Goal: Task Accomplishment & Management: Manage account settings

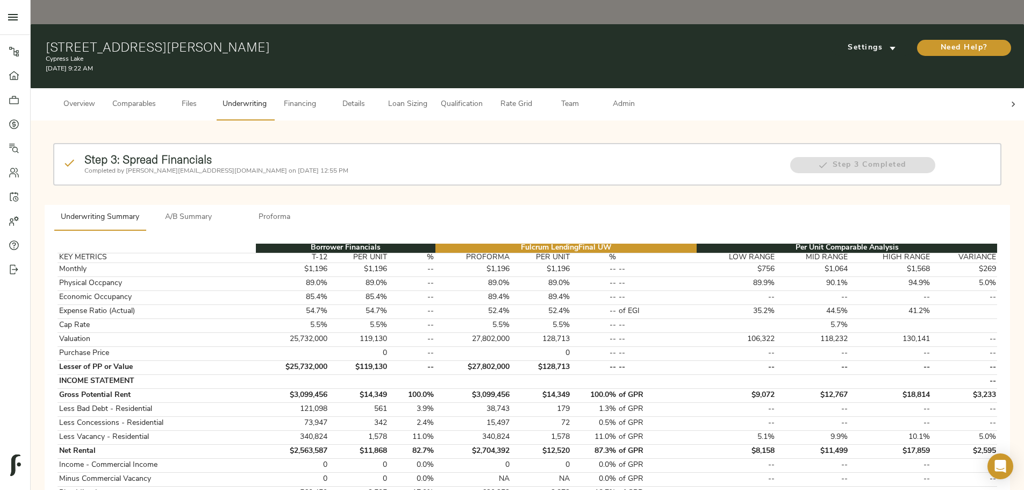
click at [509, 88] on div at bounding box center [1014, 104] width 22 height 32
click at [509, 98] on span "Admin" at bounding box center [623, 104] width 41 height 13
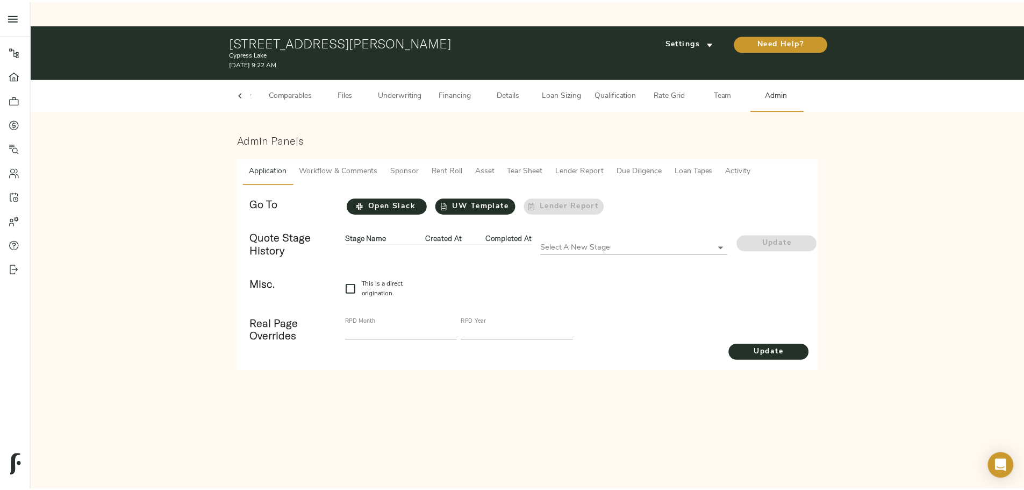
scroll to position [0, 42]
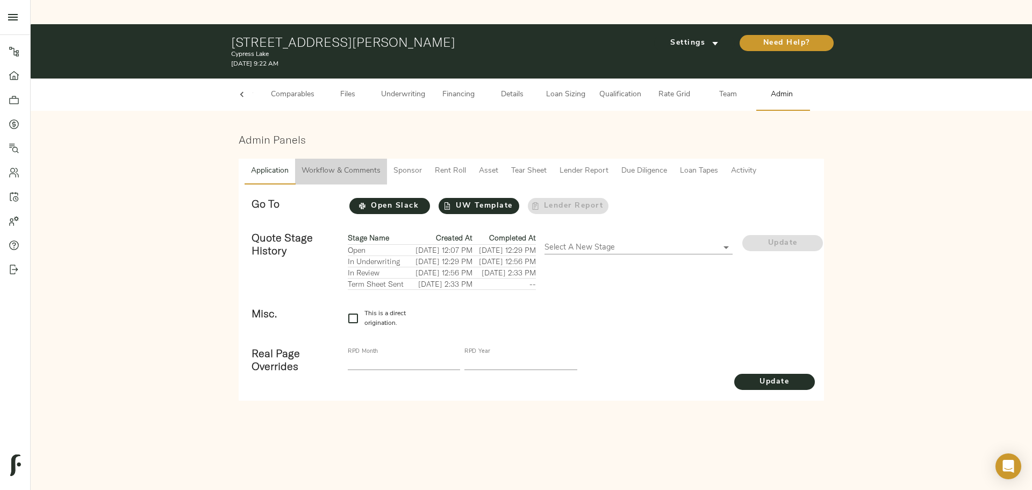
click at [337, 165] on span "Workflow & Comments" at bounding box center [341, 171] width 79 height 13
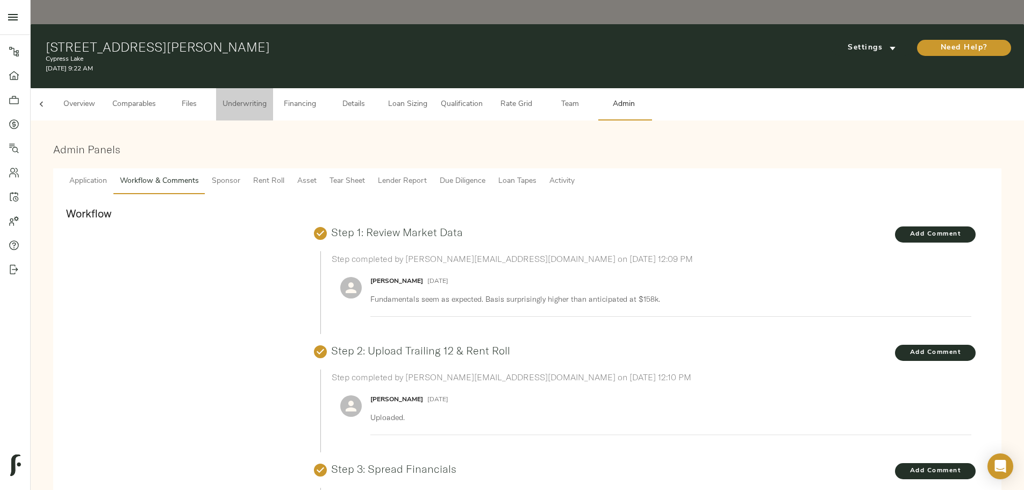
click at [273, 88] on button "Underwriting" at bounding box center [244, 104] width 57 height 32
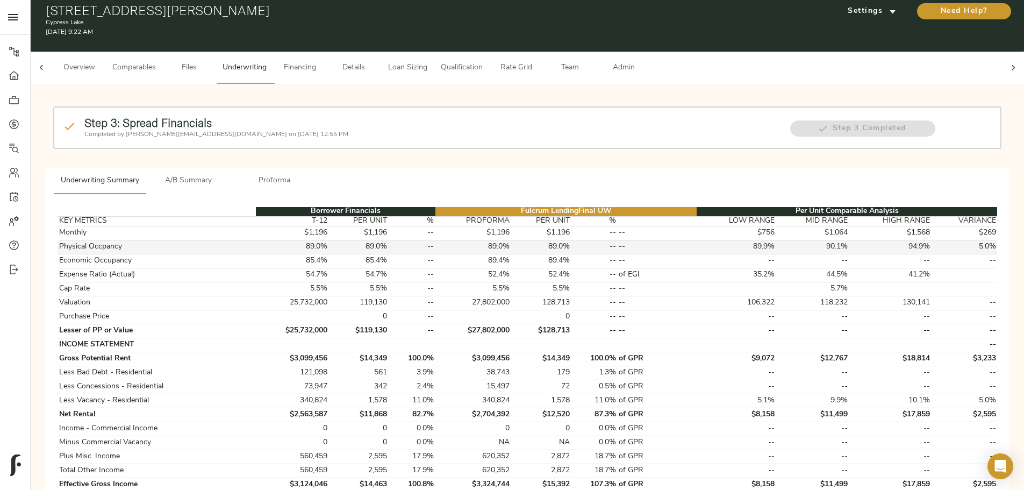
scroll to position [54, 0]
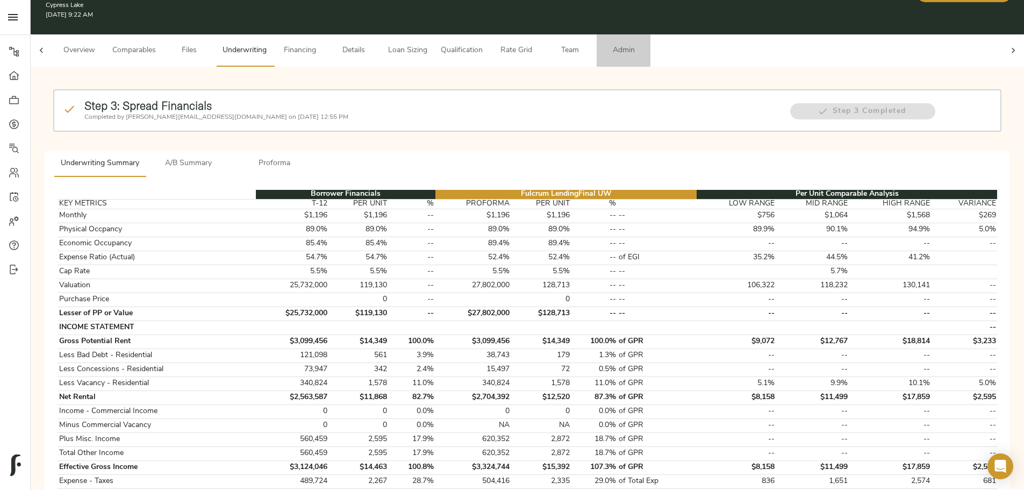
click at [509, 44] on span "Admin" at bounding box center [623, 50] width 41 height 13
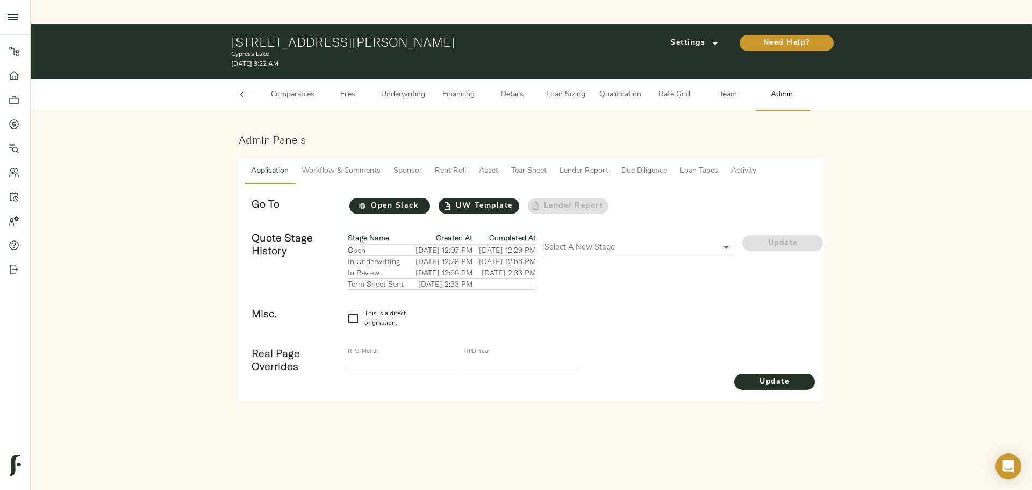
click at [394, 79] on button "Underwriting" at bounding box center [403, 95] width 57 height 32
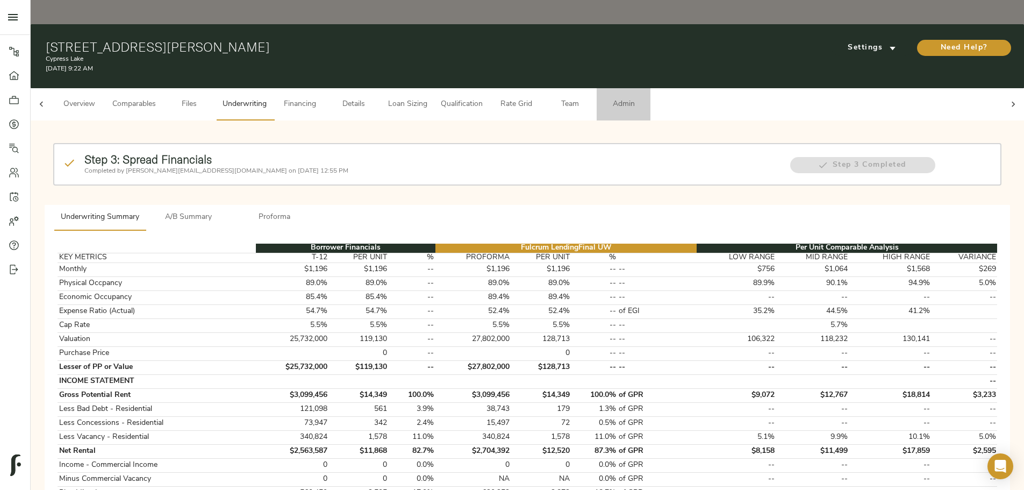
click at [509, 98] on span "Admin" at bounding box center [623, 104] width 41 height 13
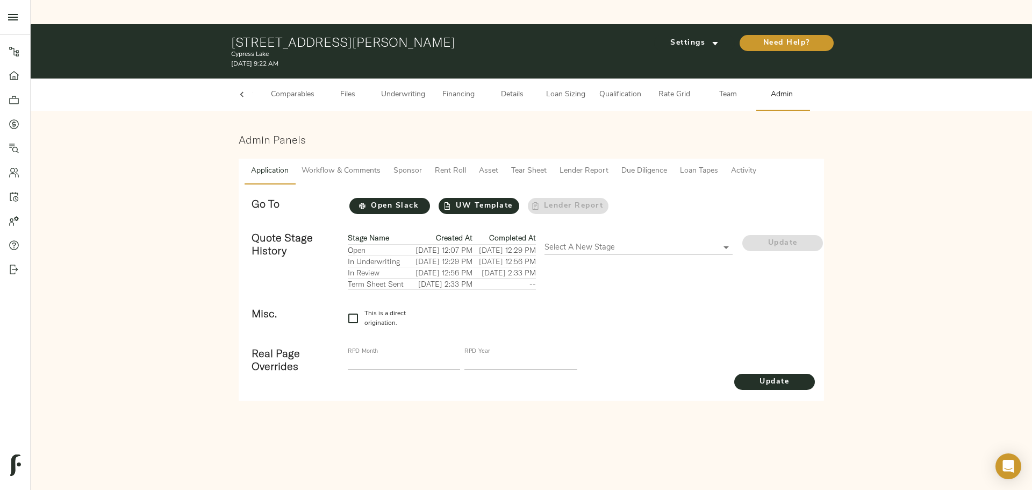
click at [429, 79] on button "Underwriting" at bounding box center [403, 95] width 57 height 32
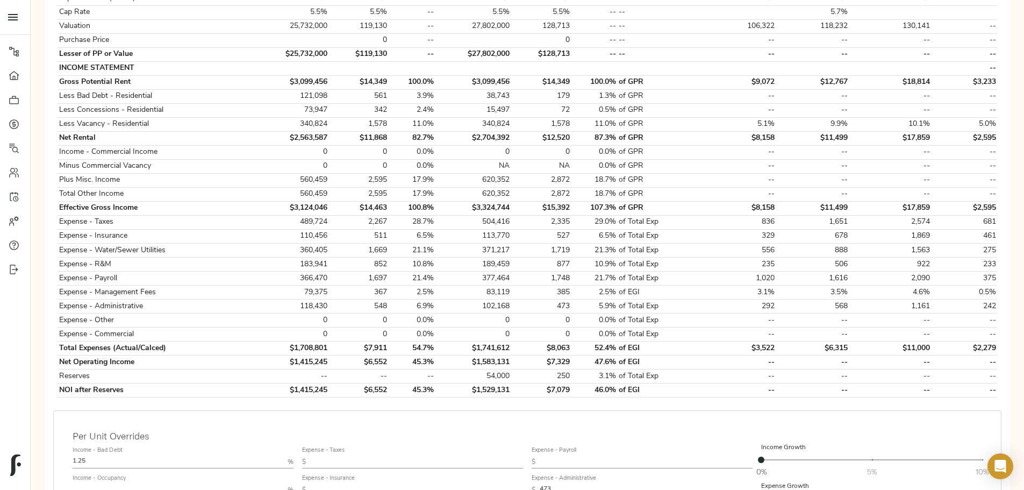
scroll to position [376, 0]
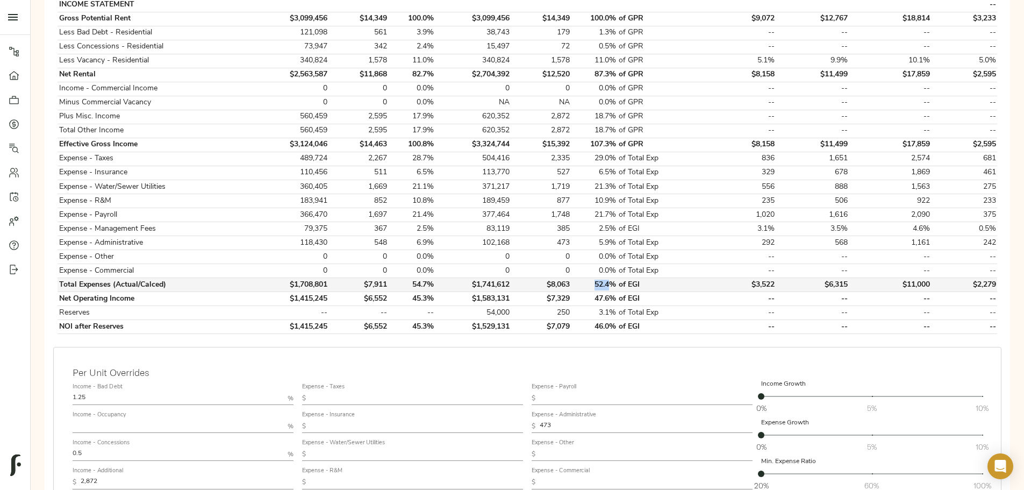
drag, startPoint x: 562, startPoint y: 248, endPoint x: 581, endPoint y: 248, distance: 18.3
click at [509, 209] on td "52.4%" at bounding box center [594, 285] width 47 height 14
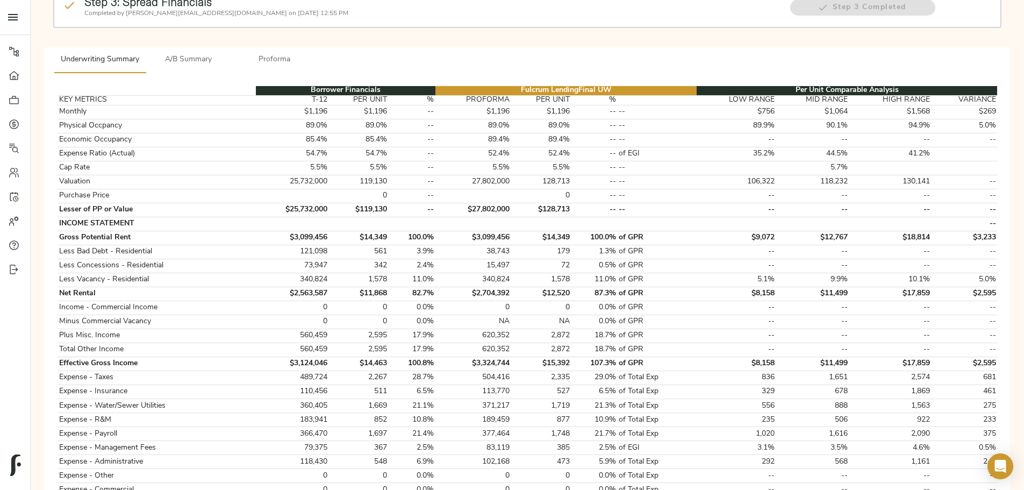
scroll to position [0, 0]
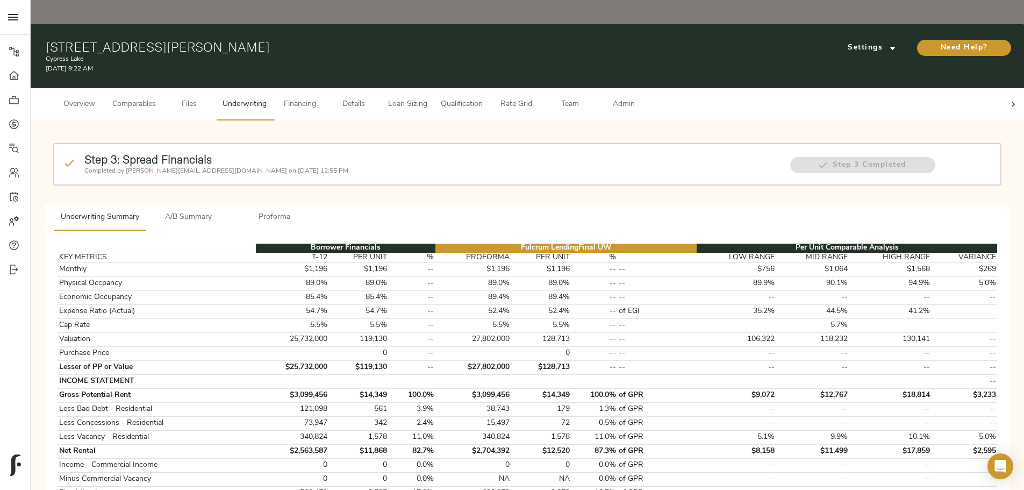
click at [509, 99] on icon at bounding box center [1013, 104] width 11 height 11
click at [509, 98] on span "Admin" at bounding box center [623, 104] width 41 height 13
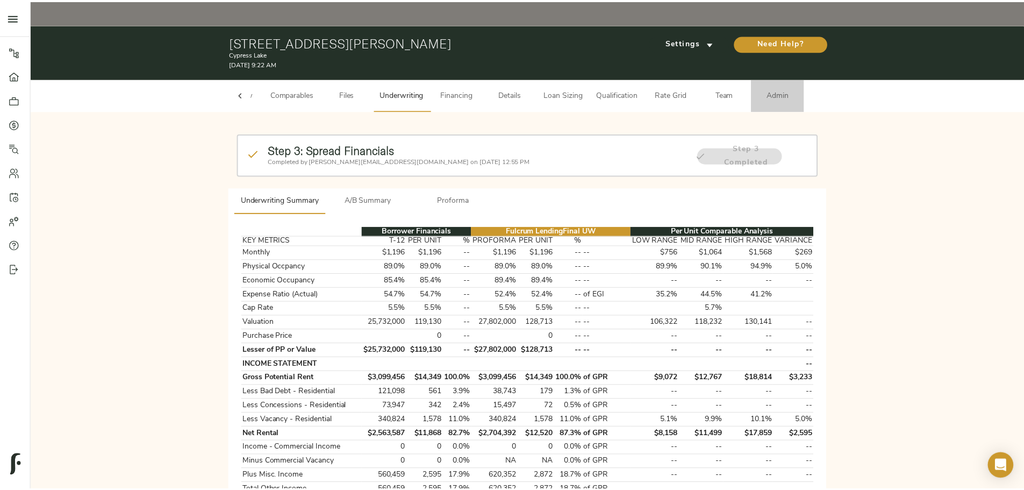
scroll to position [0, 42]
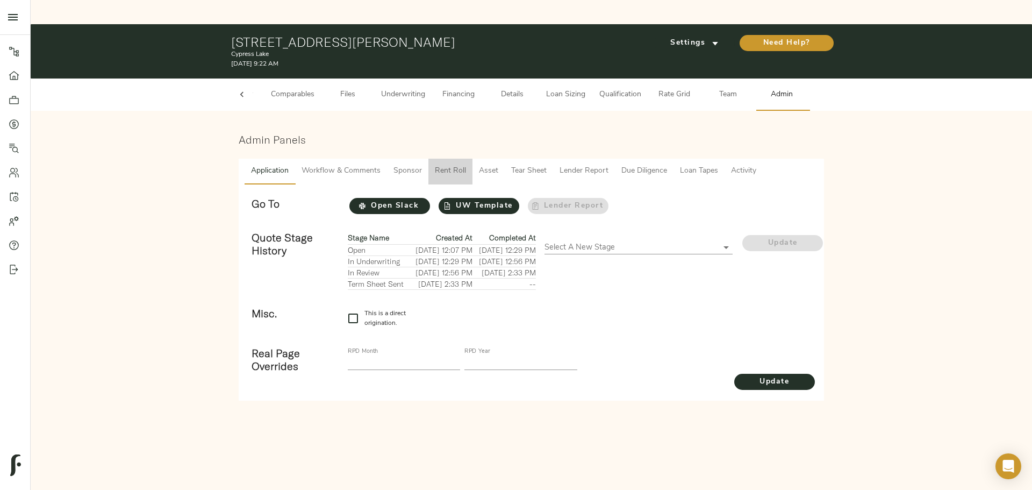
click at [453, 165] on span "Rent Roll" at bounding box center [450, 171] width 31 height 13
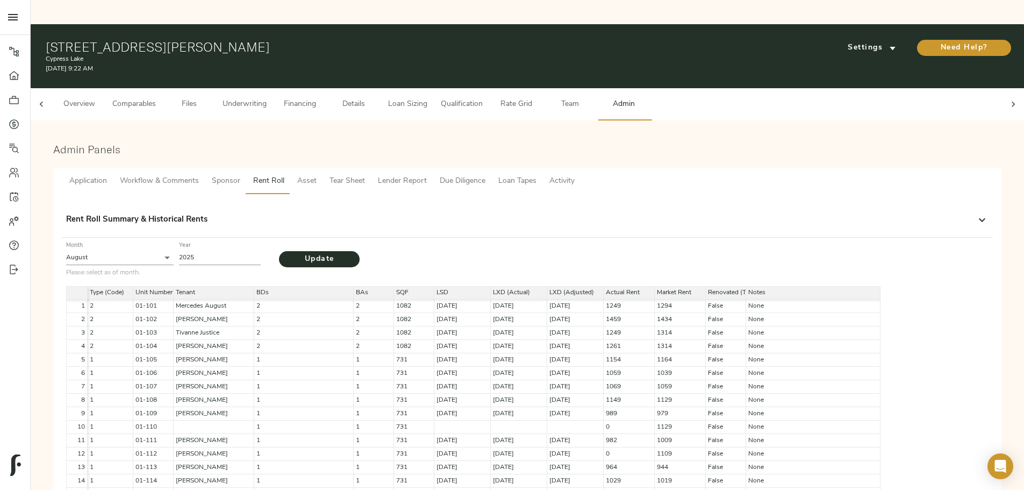
drag, startPoint x: 419, startPoint y: 149, endPoint x: 411, endPoint y: 147, distance: 8.9
click at [240, 175] on span "Sponsor" at bounding box center [226, 181] width 28 height 13
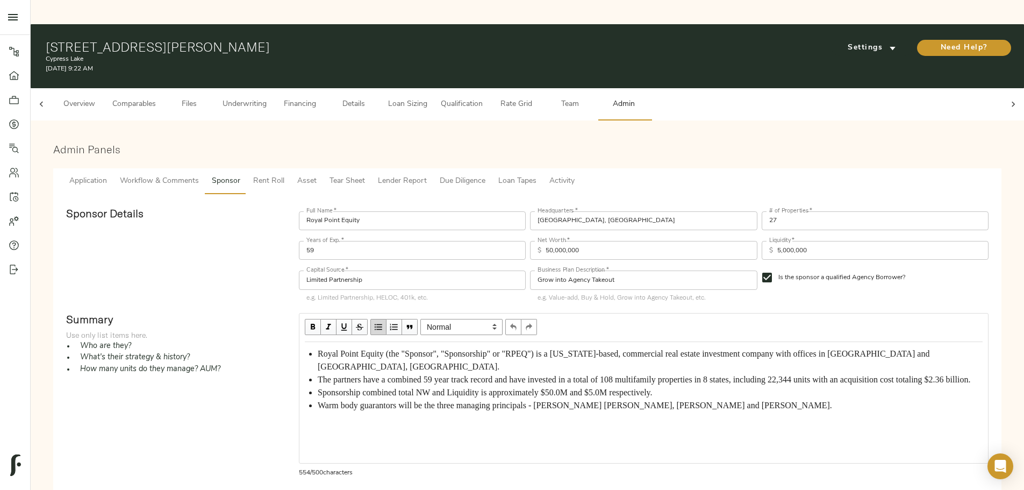
click at [291, 168] on button "Rent Roll" at bounding box center [269, 181] width 44 height 26
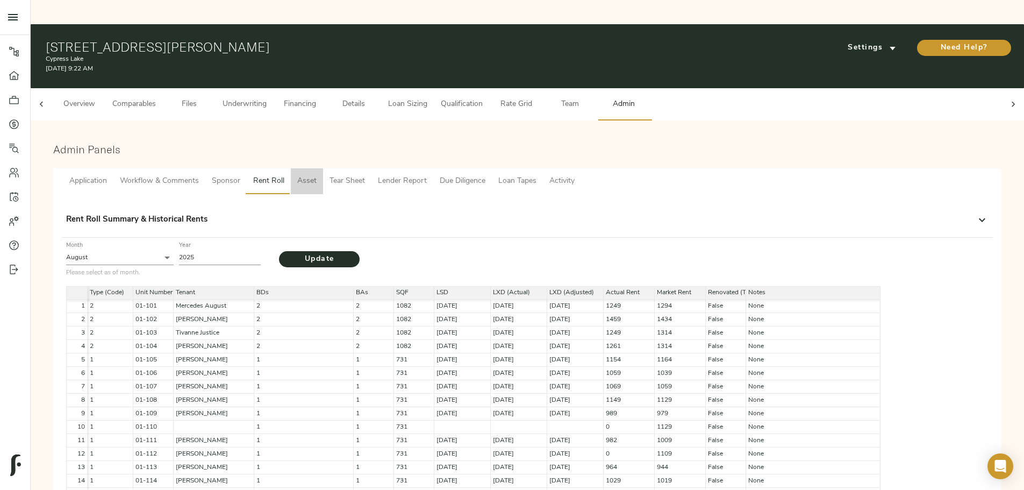
click at [317, 175] on span "Asset" at bounding box center [306, 181] width 19 height 13
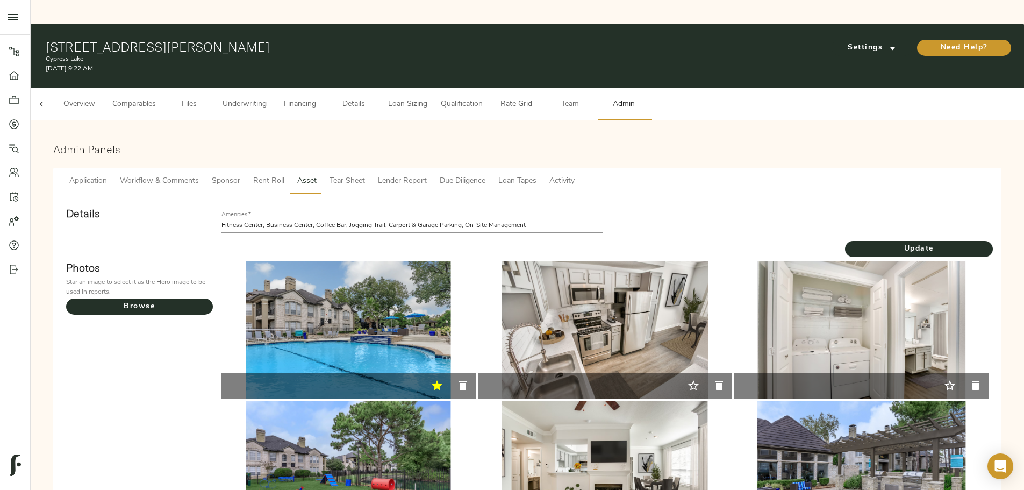
click at [372, 168] on button "Tear Sheet" at bounding box center [347, 181] width 48 height 26
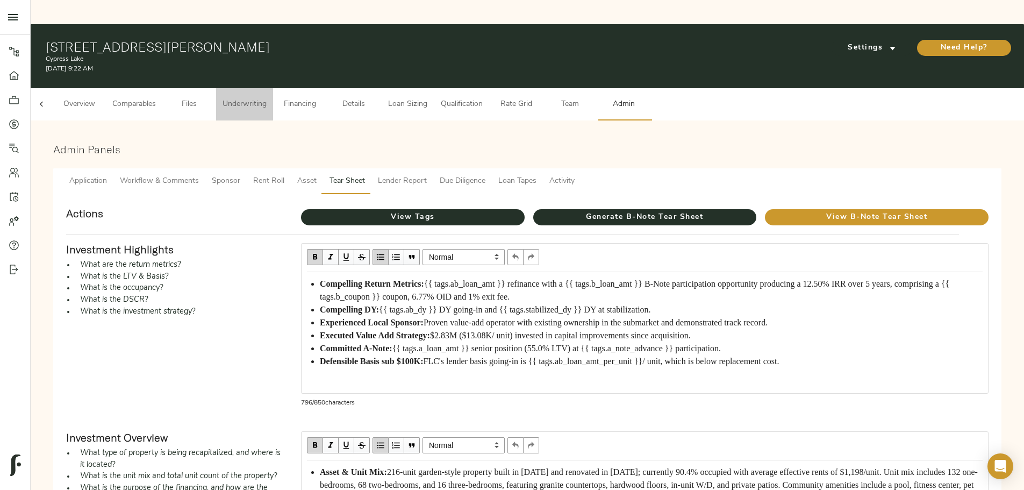
click at [267, 98] on span "Underwriting" at bounding box center [245, 104] width 44 height 13
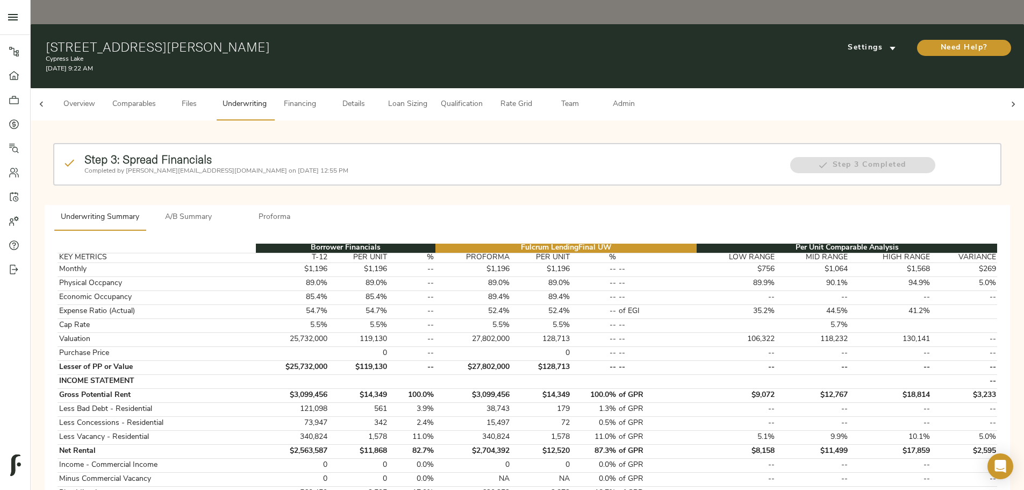
click at [156, 98] on span "Comparables" at bounding box center [134, 104] width 44 height 13
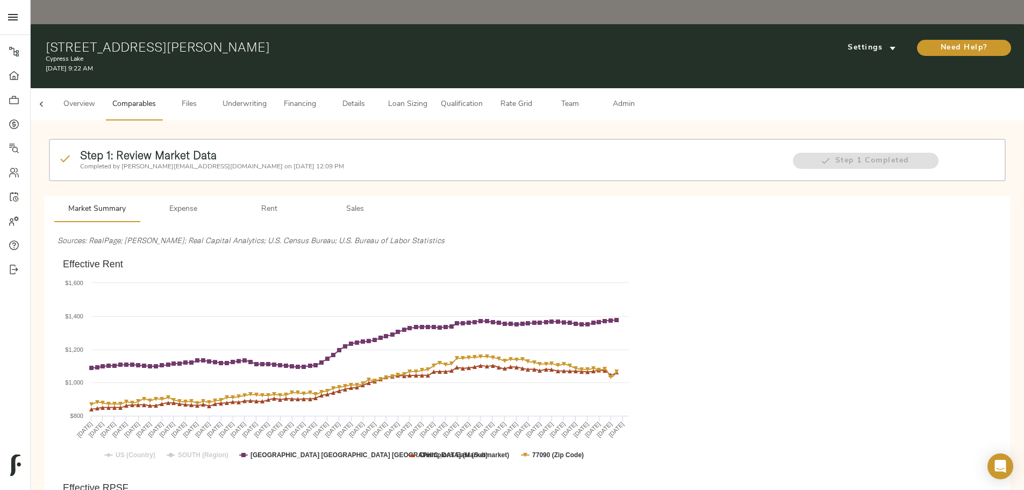
click at [267, 98] on span "Underwriting" at bounding box center [245, 104] width 44 height 13
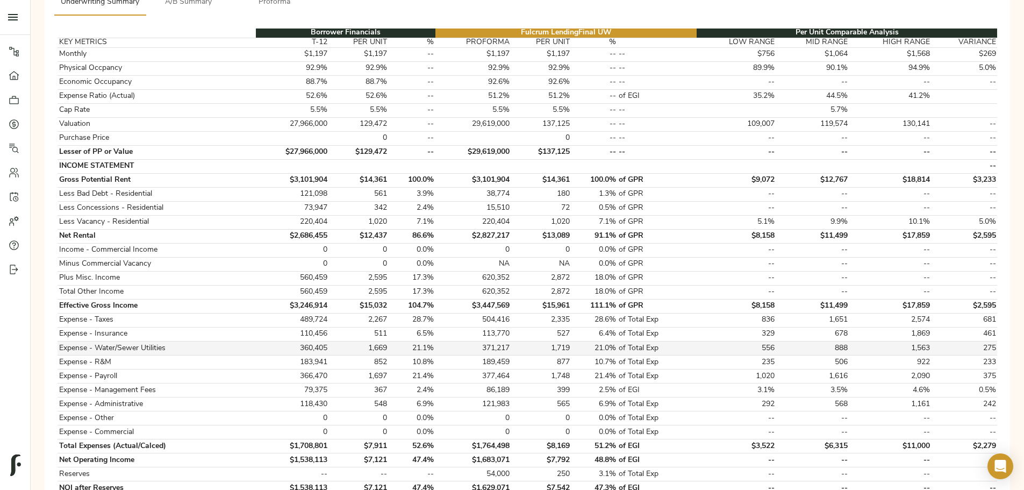
scroll to position [161, 0]
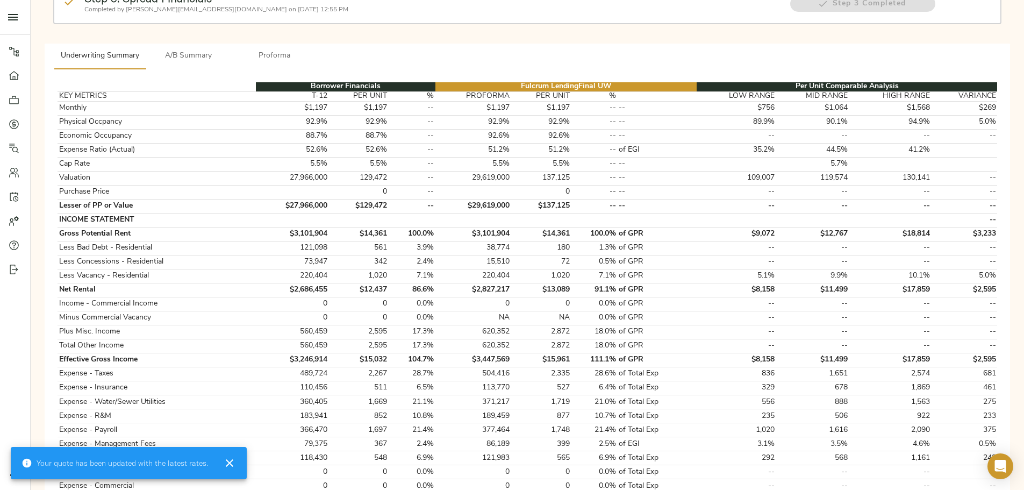
type input "1"
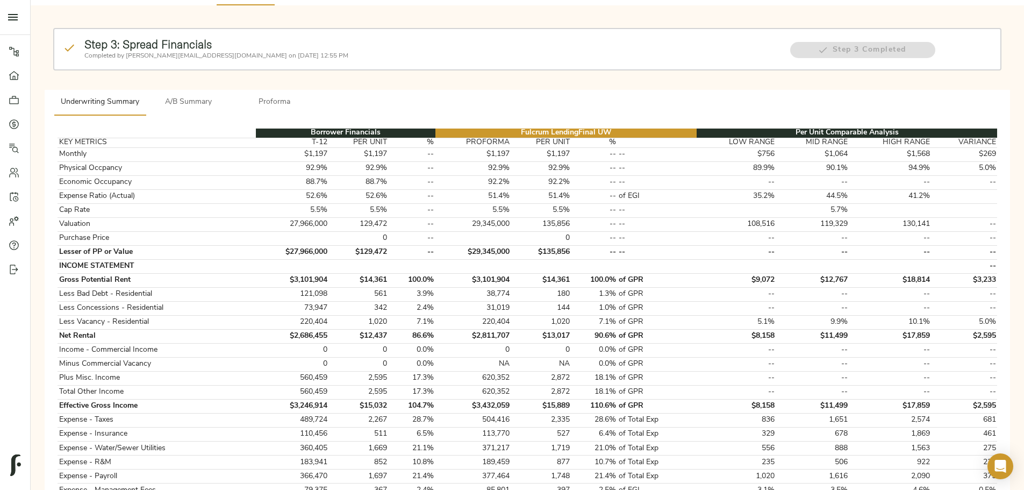
scroll to position [0, 0]
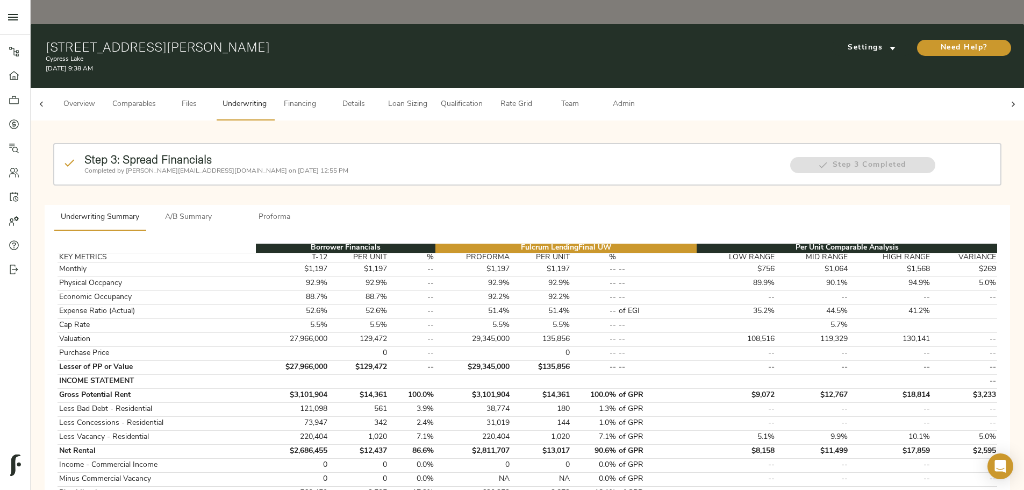
click at [509, 98] on span "Admin" at bounding box center [623, 104] width 41 height 13
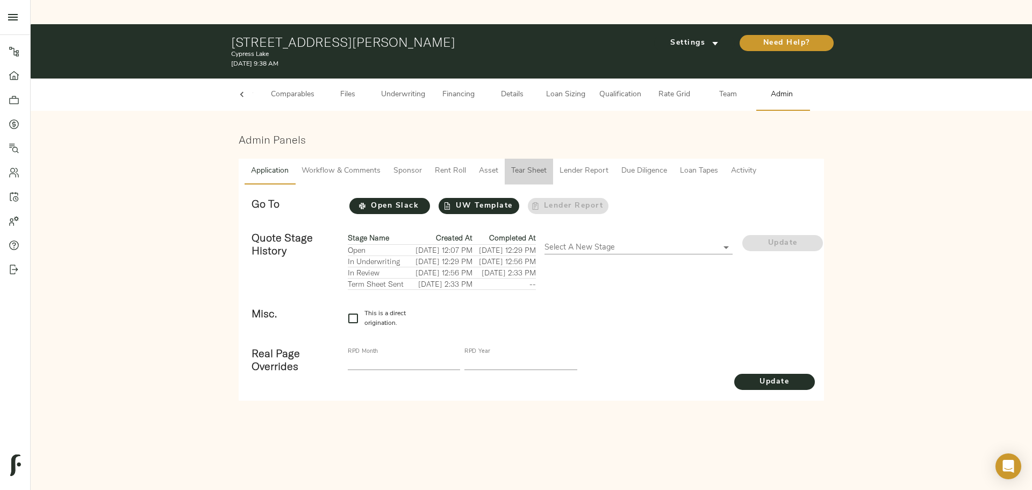
click at [509, 165] on span "Tear Sheet" at bounding box center [528, 171] width 35 height 13
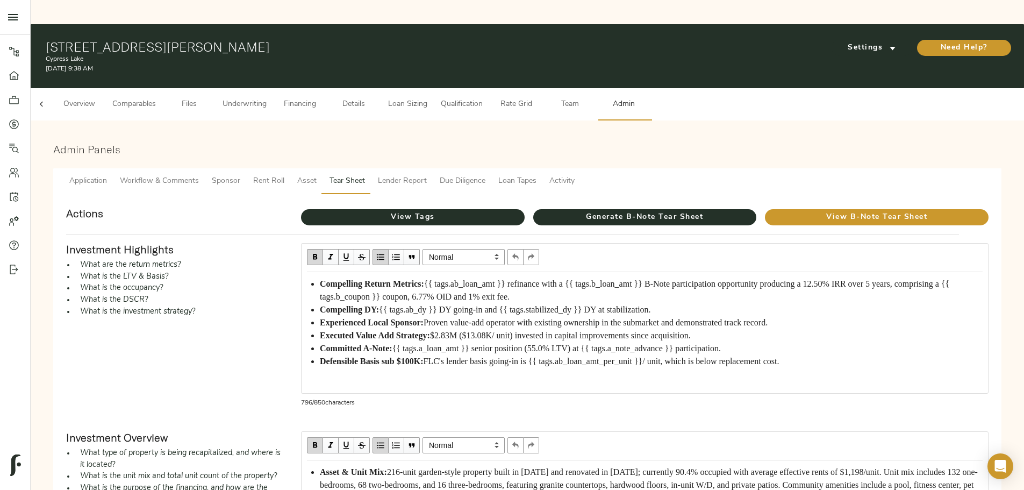
click at [267, 98] on span "Underwriting" at bounding box center [245, 104] width 44 height 13
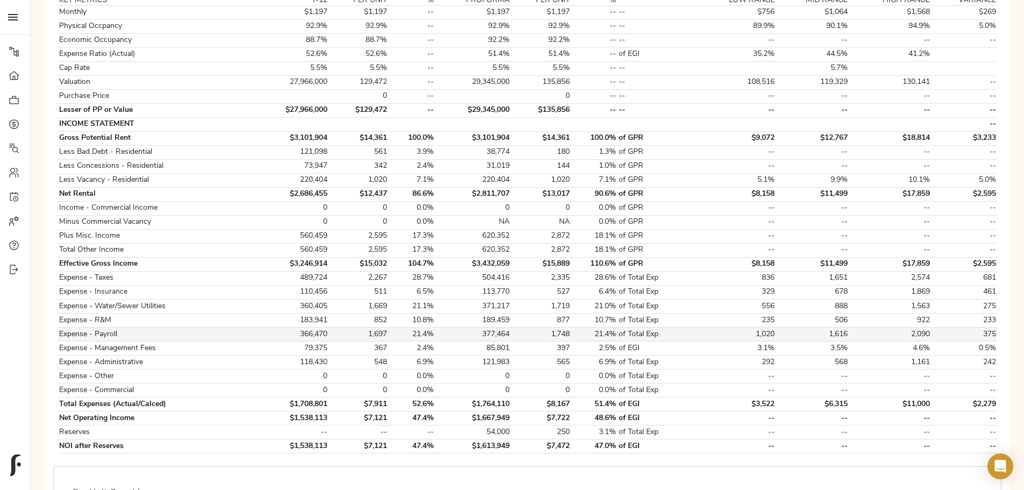
scroll to position [269, 0]
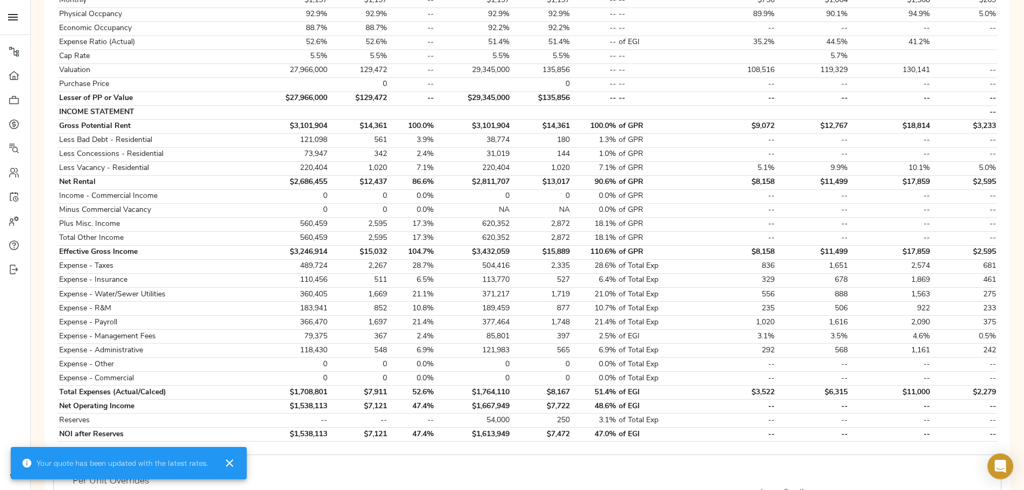
type input "2,748"
type input "0.7"
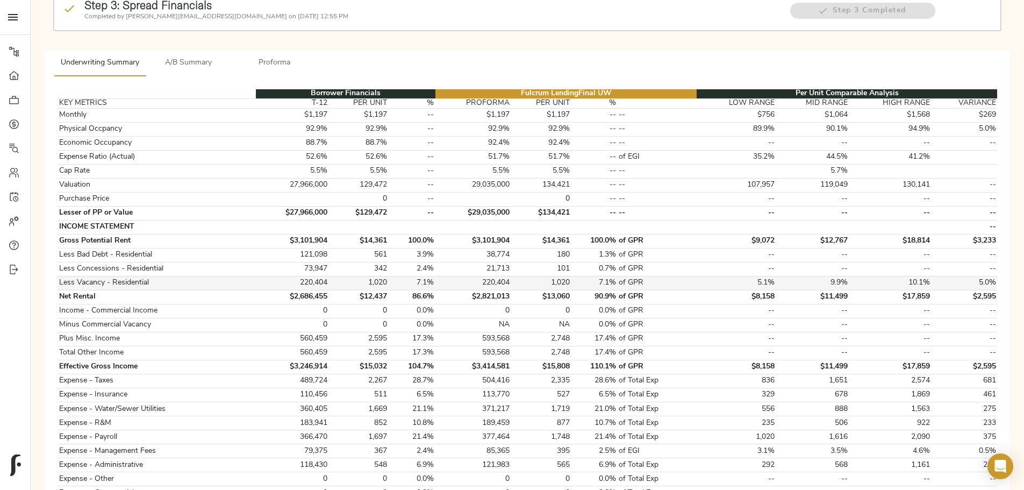
scroll to position [54, 0]
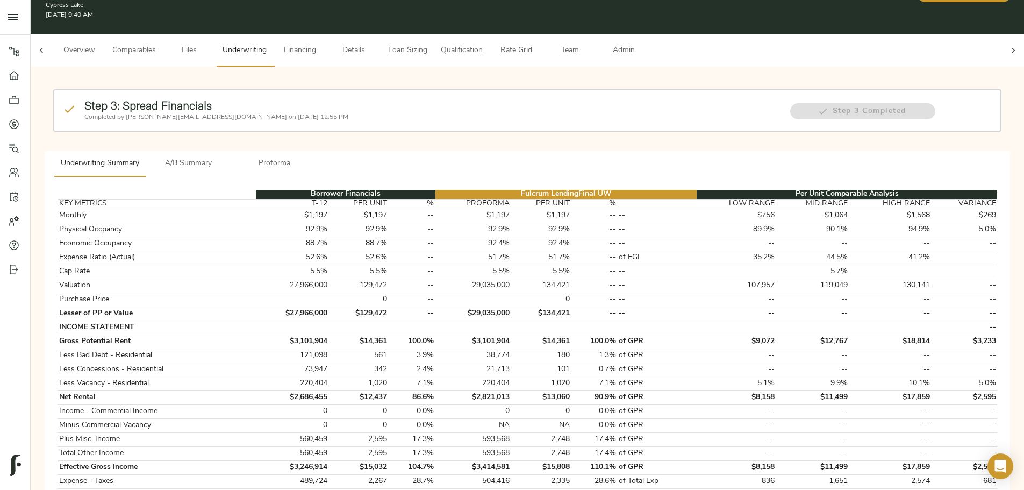
click at [428, 44] on span "Loan Sizing" at bounding box center [407, 50] width 41 height 13
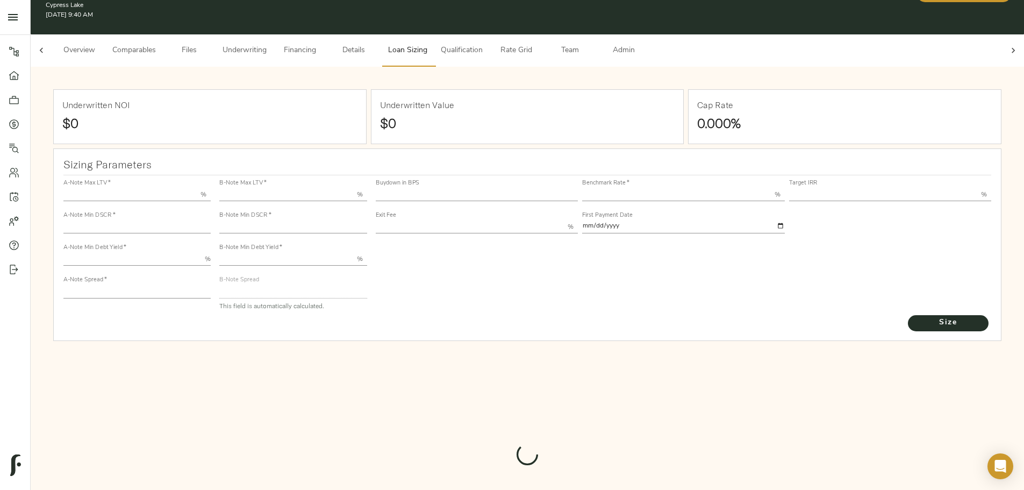
type input "55.000"
type input "1.4"
type input "10.00"
type input "220"
type input "80.000"
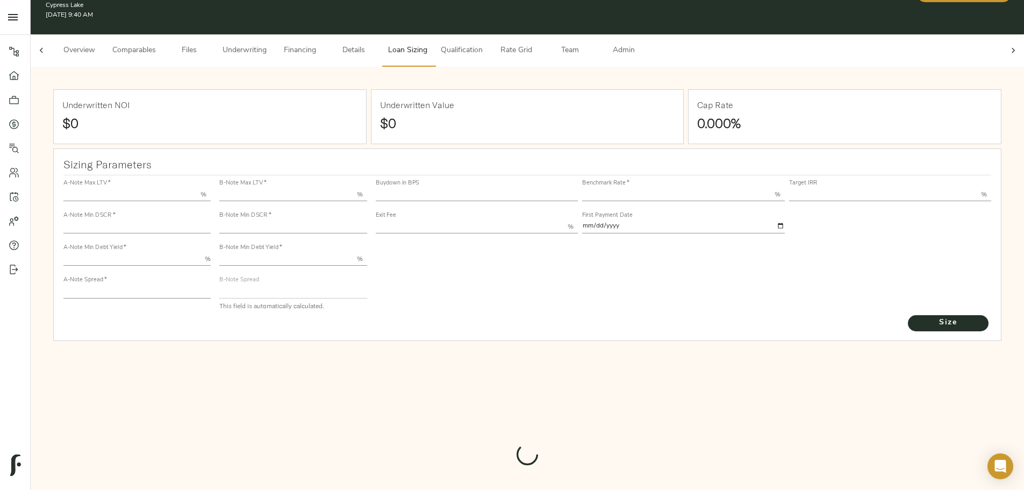
type input "1.1646"
type input "2.00"
type input "593.096898499968"
type input "30"
type input "3.69"
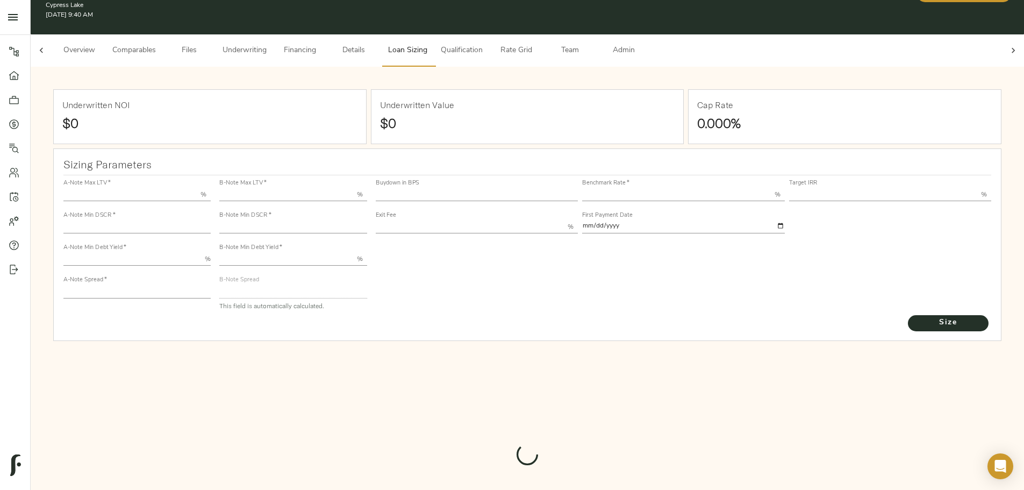
type input "13.00"
type input "1.00"
type input "[DATE]"
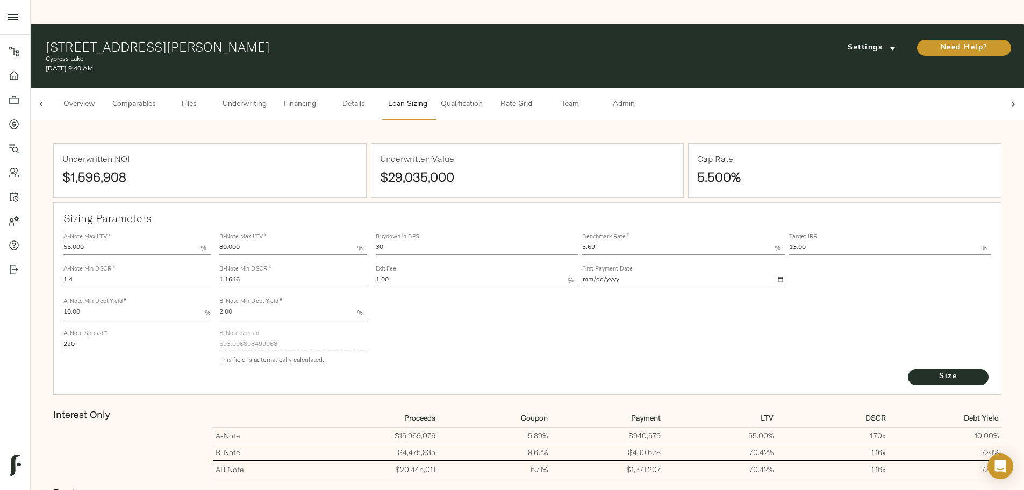
click at [267, 98] on span "Underwriting" at bounding box center [245, 104] width 44 height 13
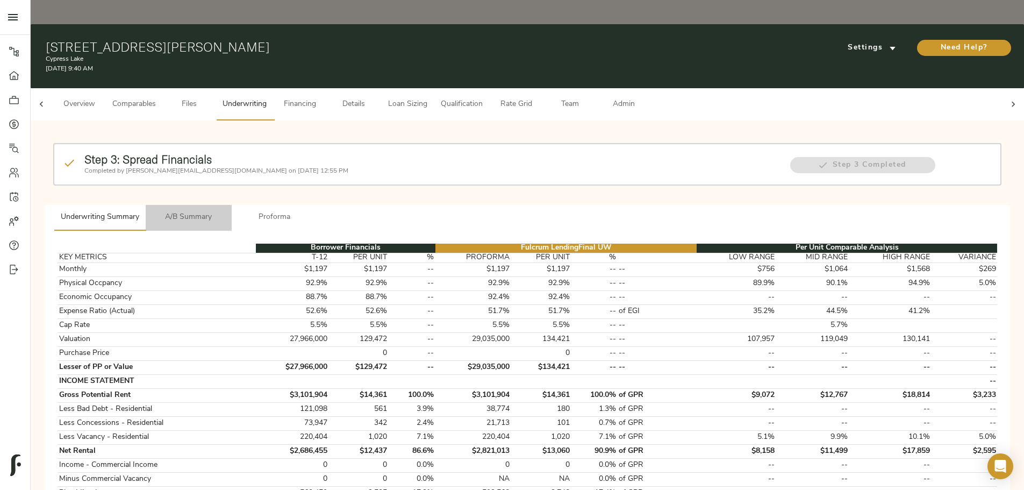
click at [225, 209] on span "A/B Summary" at bounding box center [188, 217] width 73 height 13
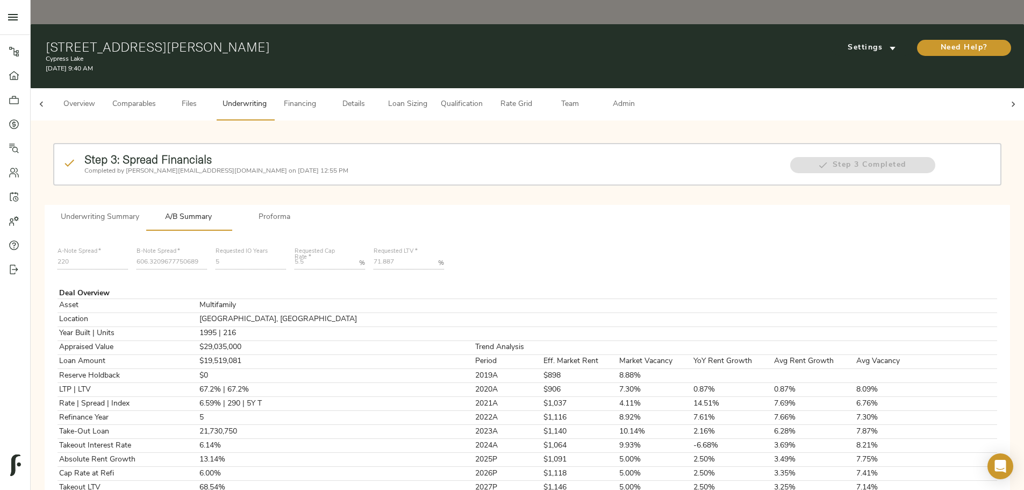
click at [139, 209] on span "Underwriting Summary" at bounding box center [100, 217] width 79 height 13
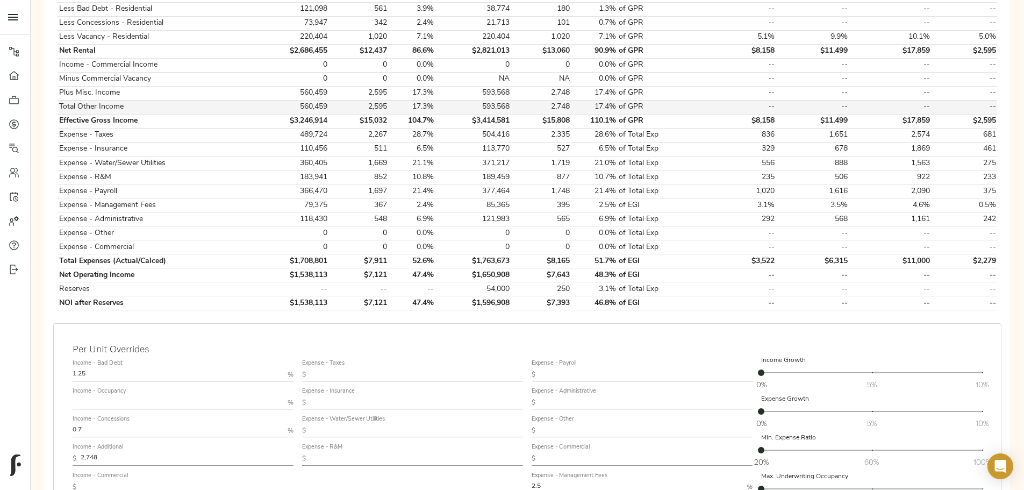
scroll to position [495, 0]
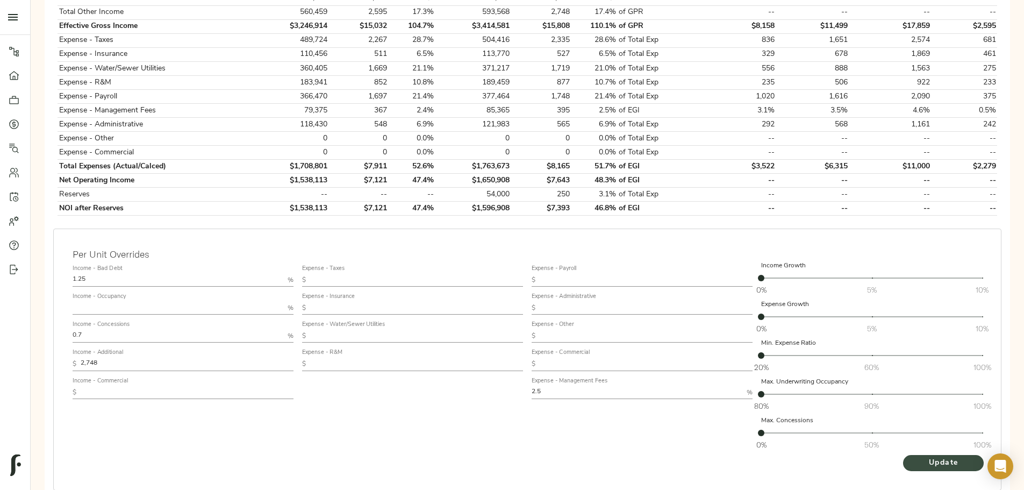
click at [509, 209] on span "Update" at bounding box center [943, 462] width 59 height 13
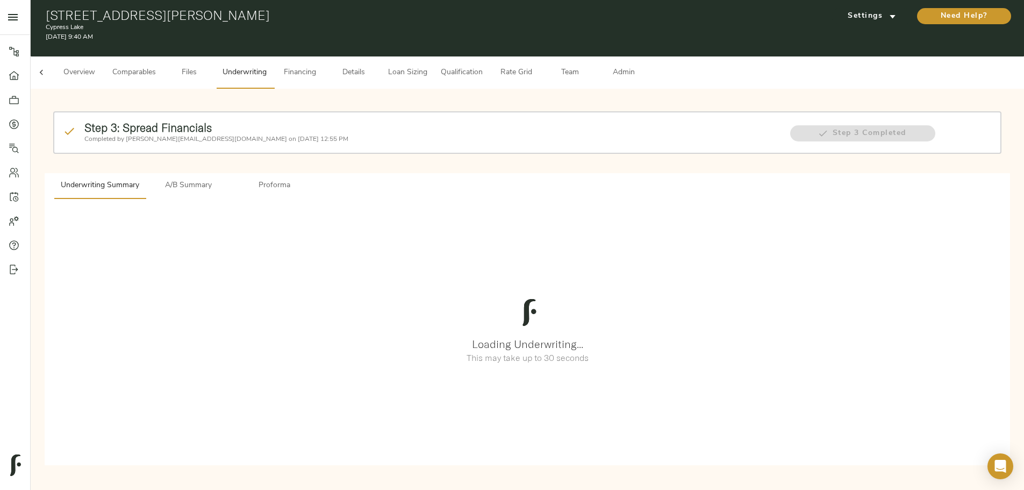
scroll to position [0, 0]
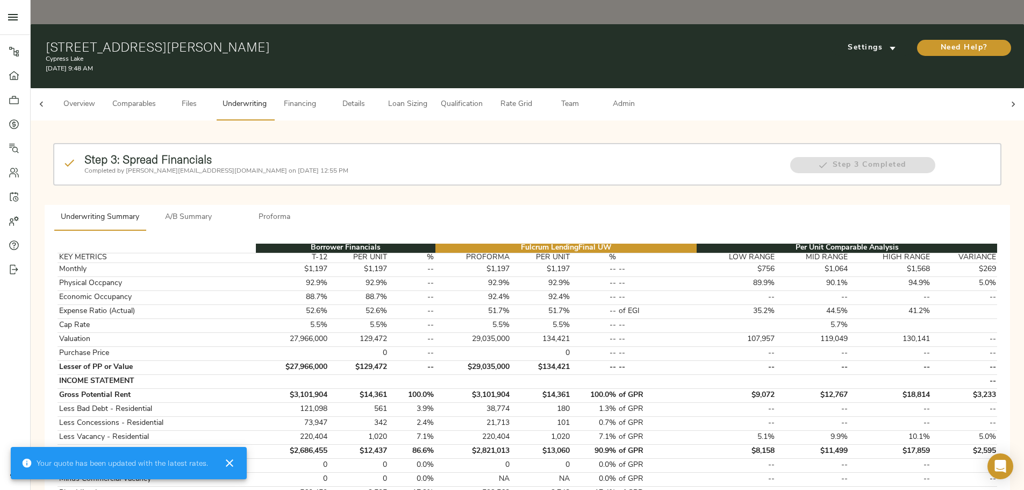
click at [225, 209] on span "A/B Summary" at bounding box center [188, 217] width 73 height 13
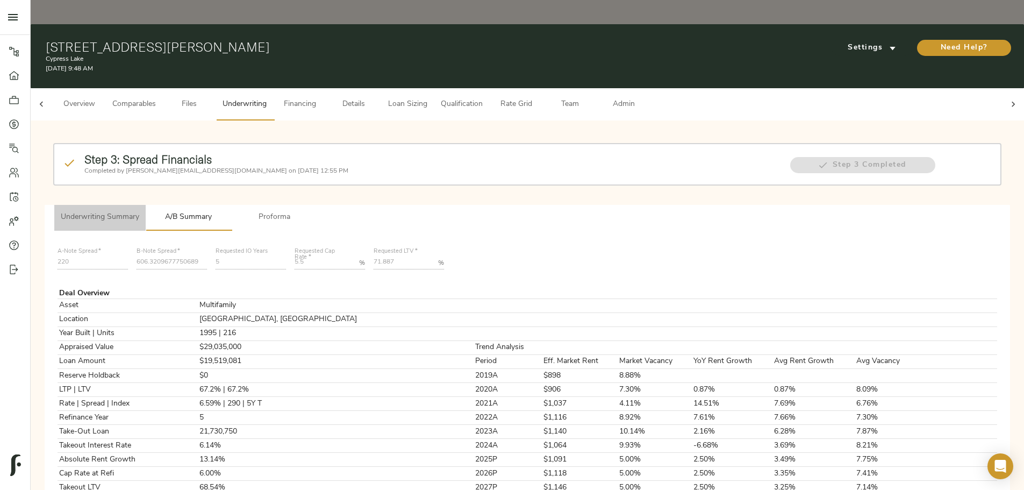
click at [139, 209] on span "Underwriting Summary" at bounding box center [100, 217] width 79 height 13
